Goal: Register for event/course

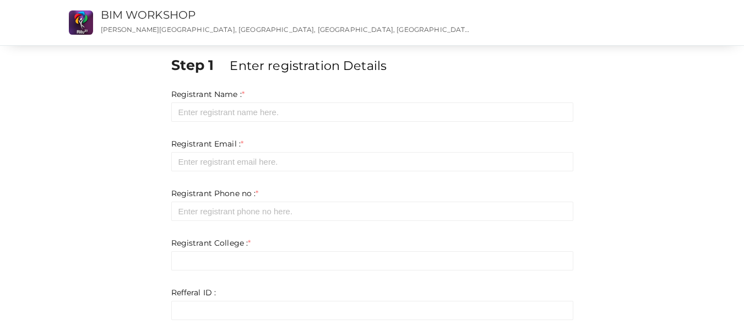
scroll to position [159, 0]
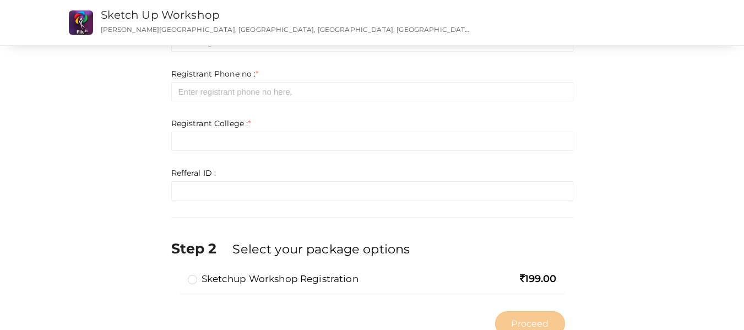
scroll to position [159, 0]
